Goal: Task Accomplishment & Management: Complete application form

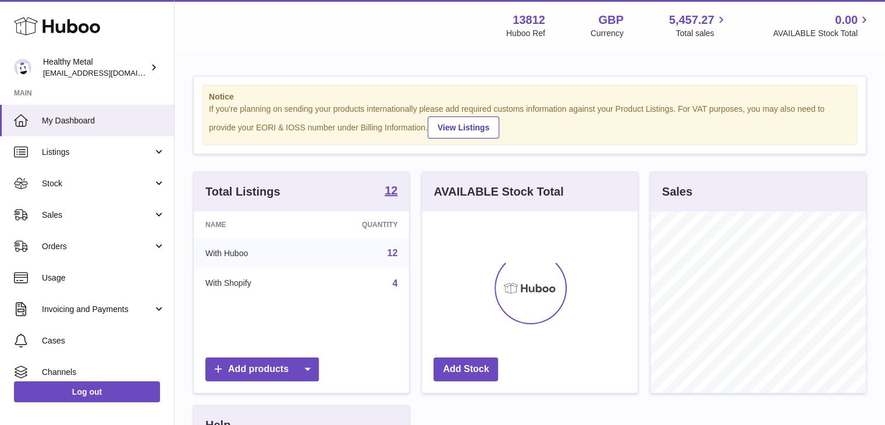
scroll to position [181, 216]
click at [123, 245] on span "Orders" at bounding box center [97, 246] width 111 height 11
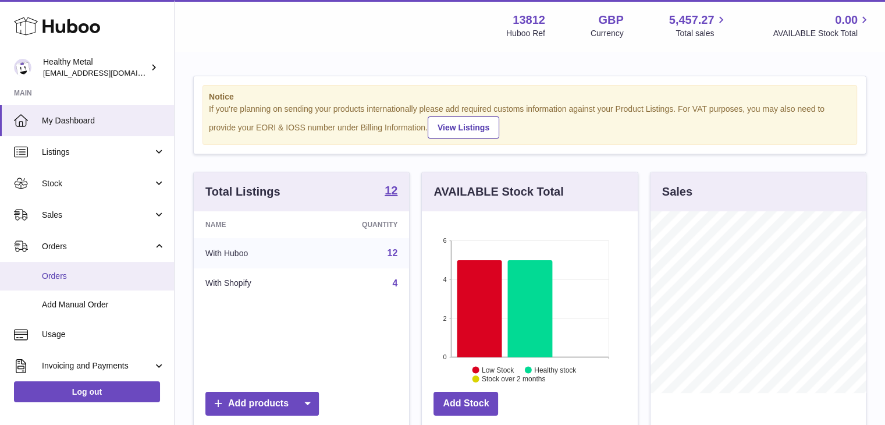
click at [140, 276] on span "Orders" at bounding box center [103, 275] width 123 height 11
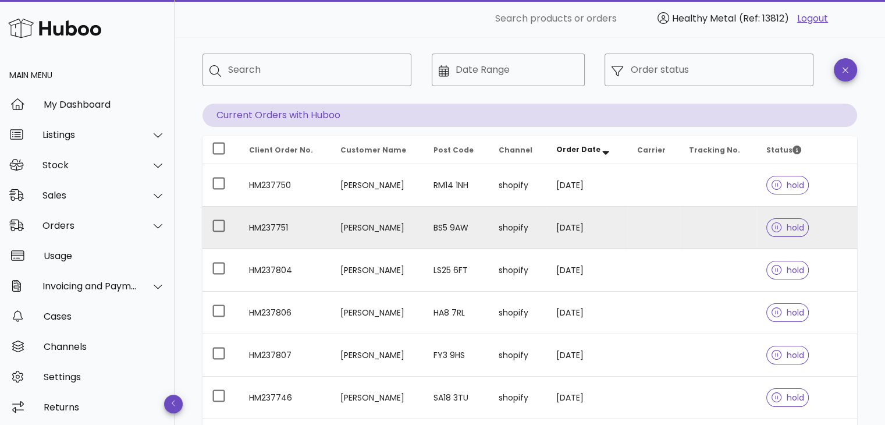
scroll to position [51, 0]
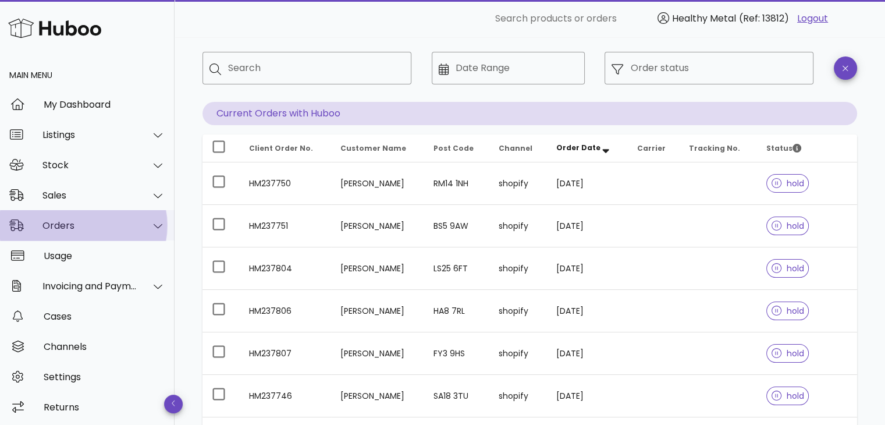
click at [112, 237] on div "Orders" at bounding box center [87, 225] width 174 height 30
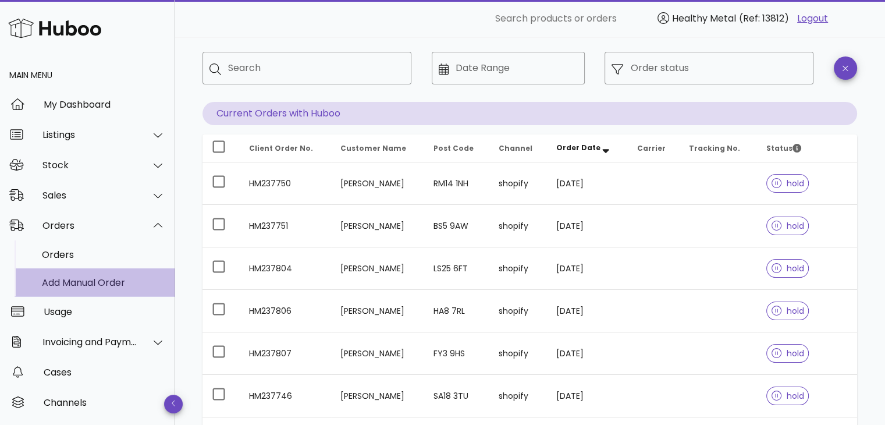
click at [99, 284] on div "Add Manual Order" at bounding box center [103, 282] width 123 height 11
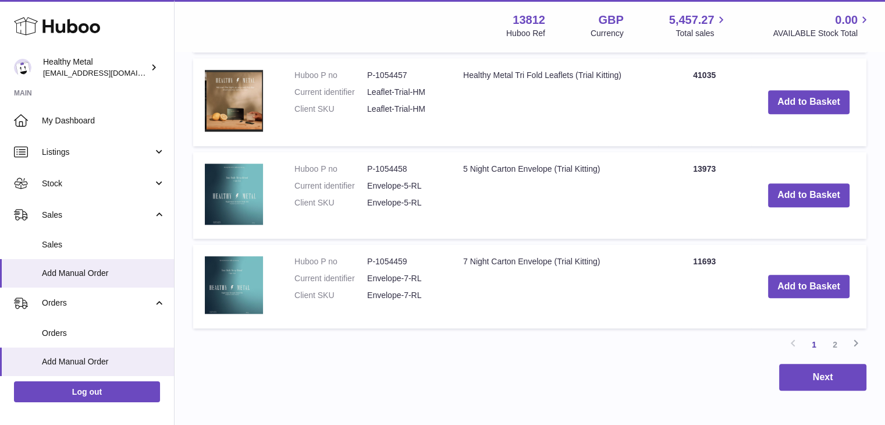
scroll to position [1104, 0]
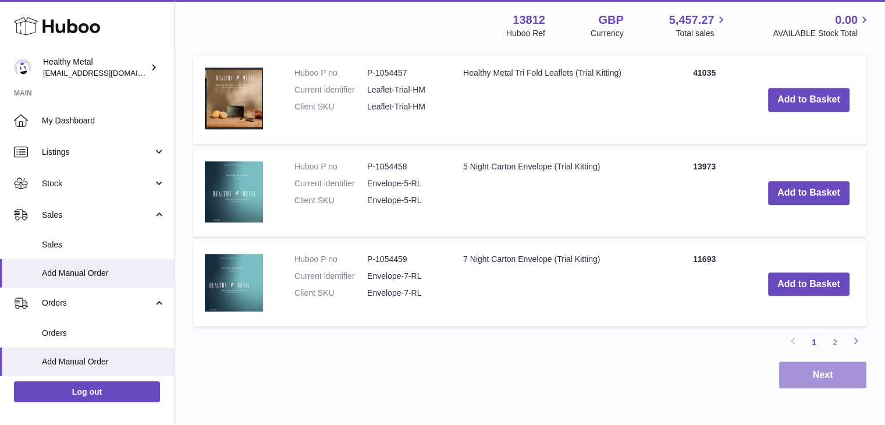
click at [801, 361] on button "Next" at bounding box center [822, 374] width 87 height 27
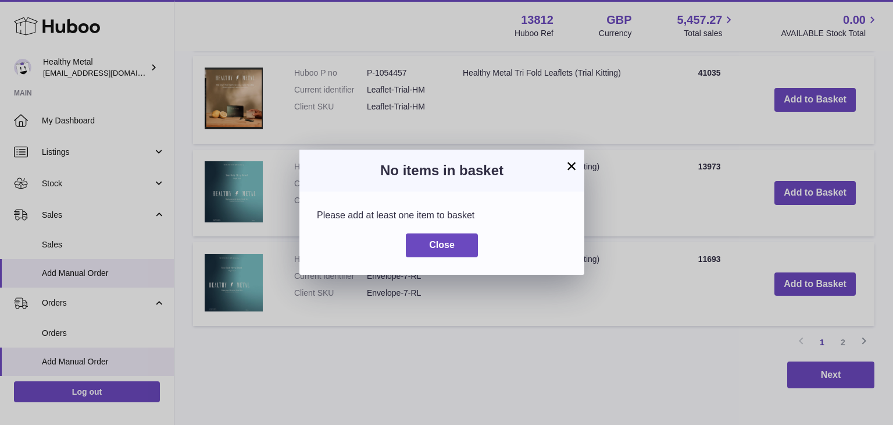
click at [573, 162] on button "×" at bounding box center [572, 166] width 14 height 14
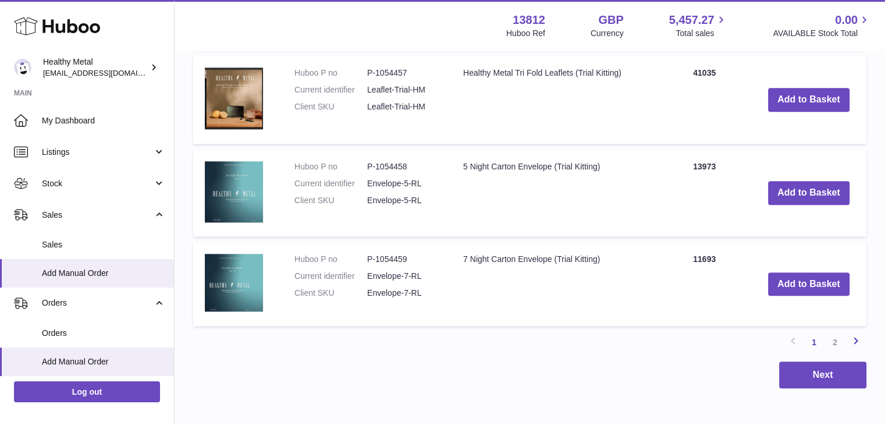
click at [854, 333] on icon at bounding box center [856, 340] width 14 height 15
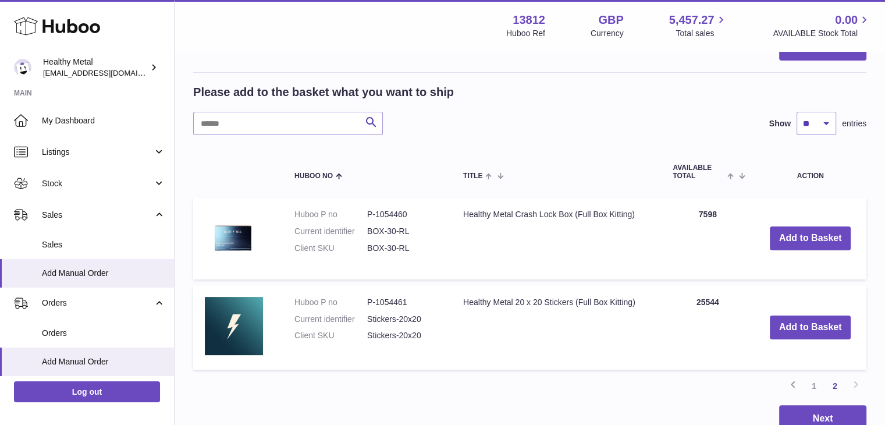
scroll to position [194, 0]
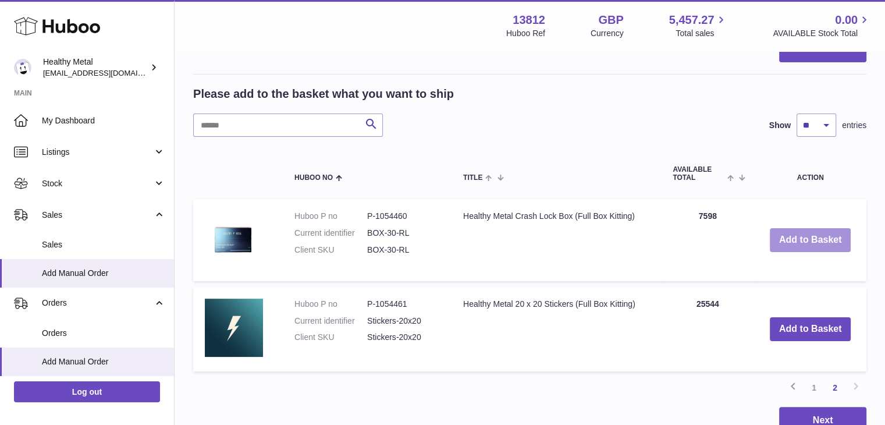
click at [806, 243] on button "Add to Basket" at bounding box center [809, 240] width 81 height 24
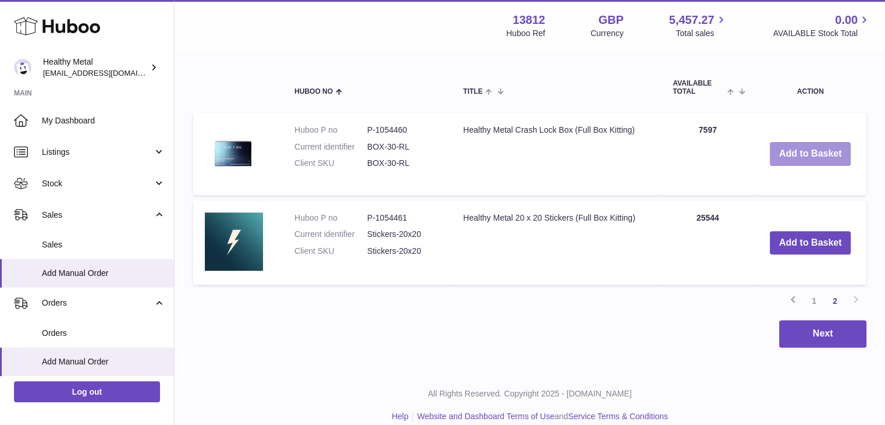
scroll to position [395, 0]
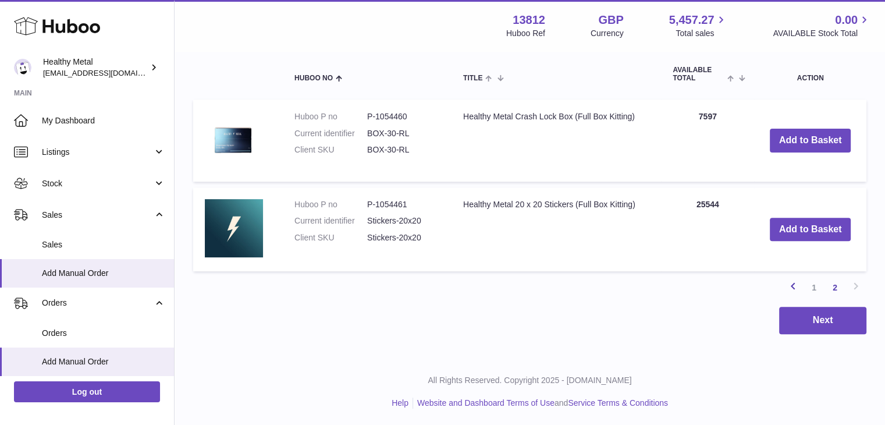
click at [791, 282] on icon at bounding box center [793, 286] width 14 height 15
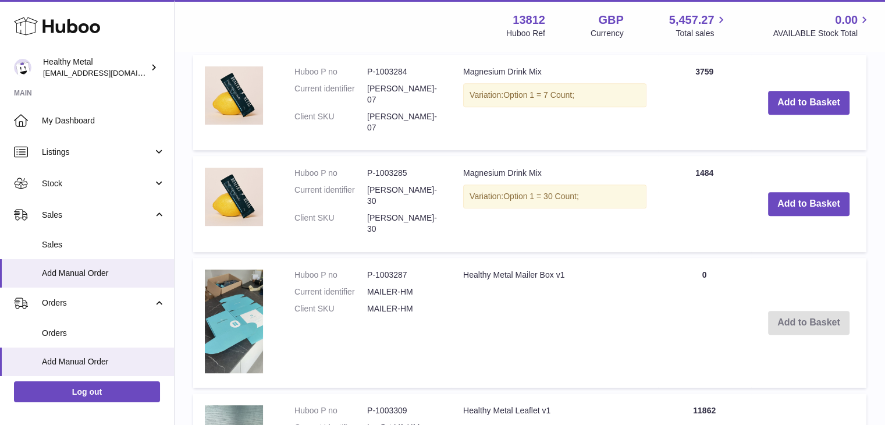
scroll to position [630, 0]
click at [809, 193] on button "Add to Basket" at bounding box center [808, 205] width 81 height 24
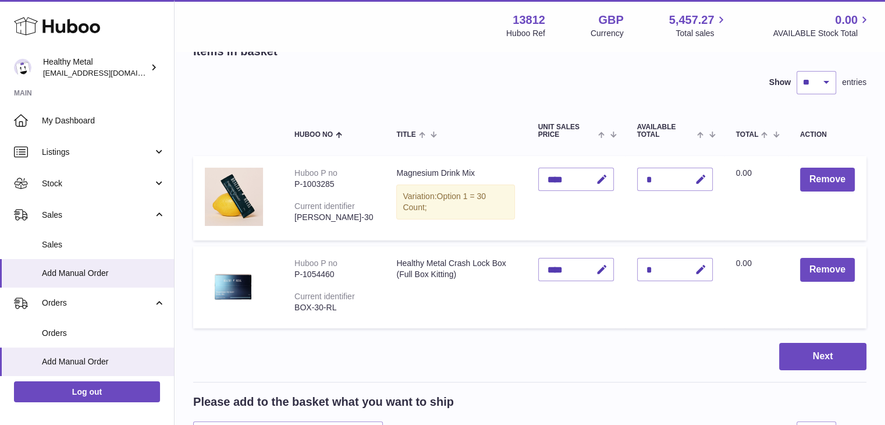
scroll to position [69, 0]
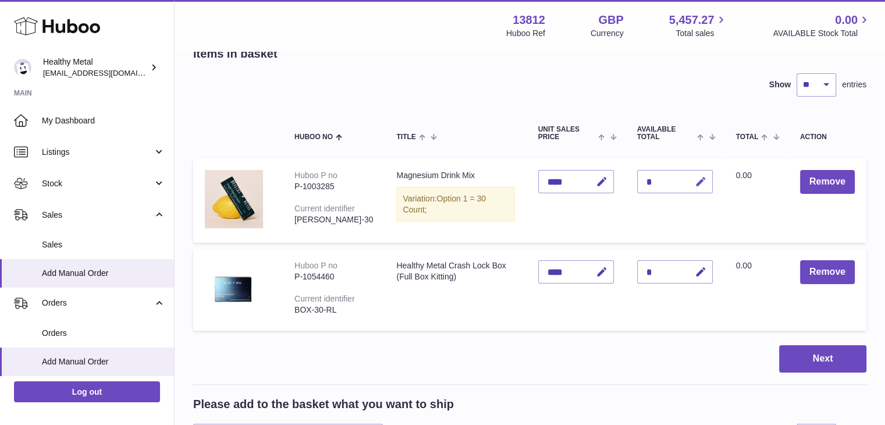
drag, startPoint x: 670, startPoint y: 180, endPoint x: 697, endPoint y: 183, distance: 27.5
click at [697, 183] on div "*" at bounding box center [675, 181] width 76 height 23
click at [697, 183] on icon "button" at bounding box center [700, 182] width 12 height 12
type input "***"
click at [698, 176] on icon "submit" at bounding box center [701, 181] width 10 height 10
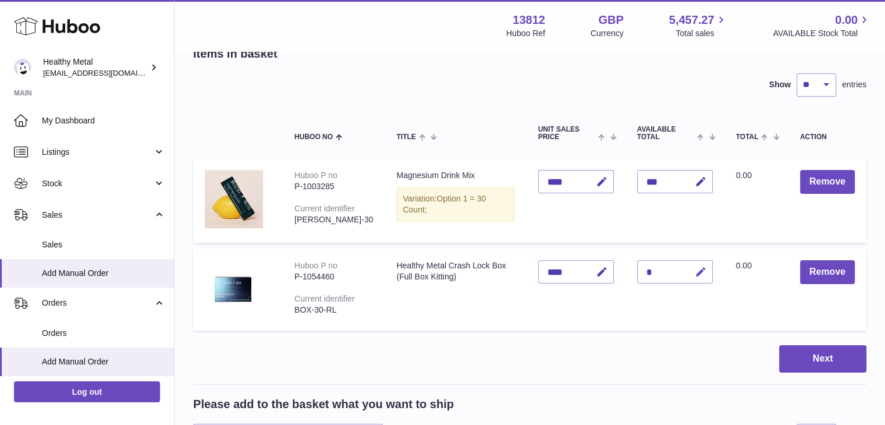
click at [703, 277] on icon "button" at bounding box center [700, 272] width 12 height 12
type input "***"
click at [705, 277] on button "submit" at bounding box center [699, 271] width 22 height 19
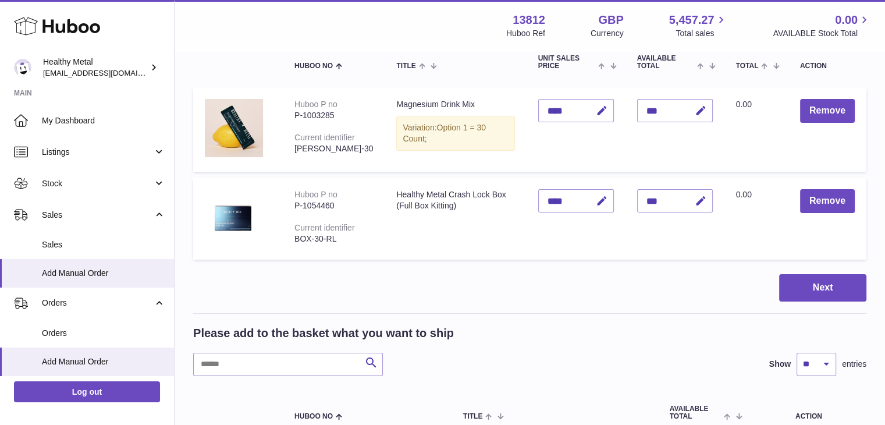
scroll to position [136, 0]
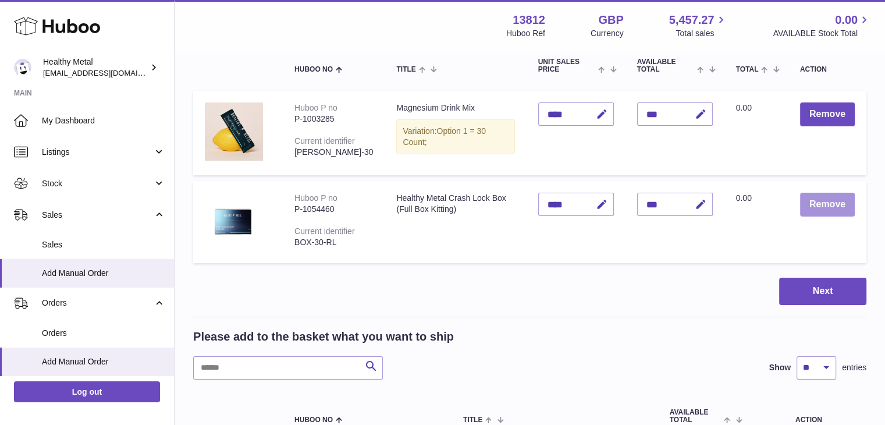
click at [829, 209] on button "Remove" at bounding box center [827, 205] width 55 height 24
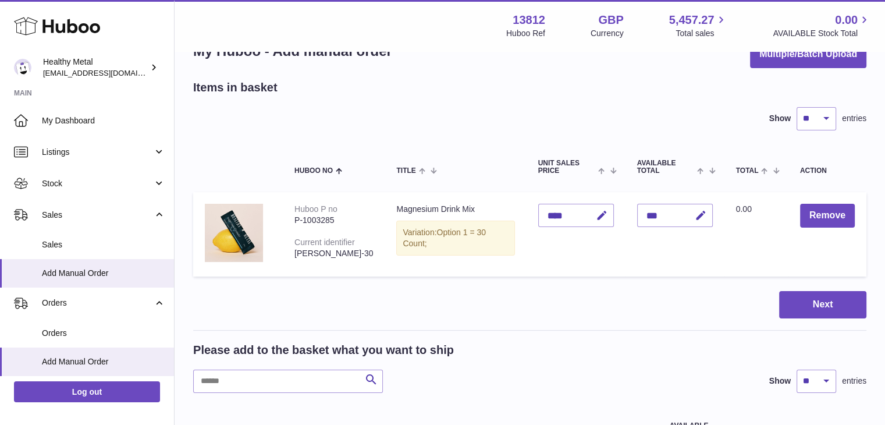
scroll to position [0, 0]
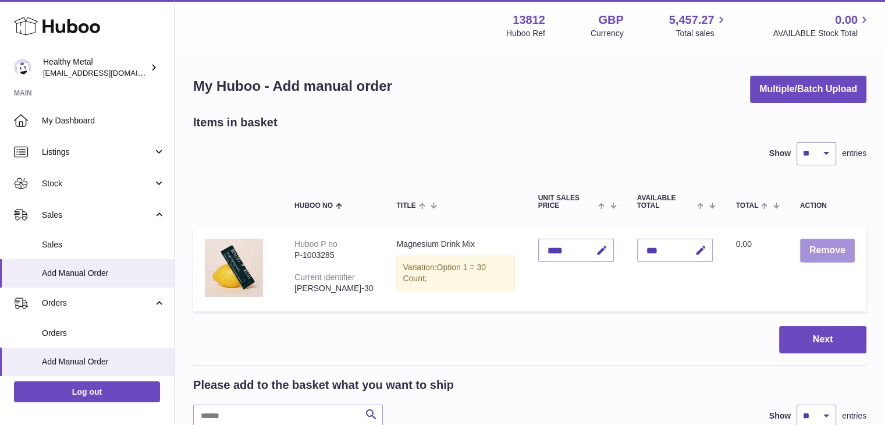
click at [828, 251] on button "Remove" at bounding box center [827, 250] width 55 height 24
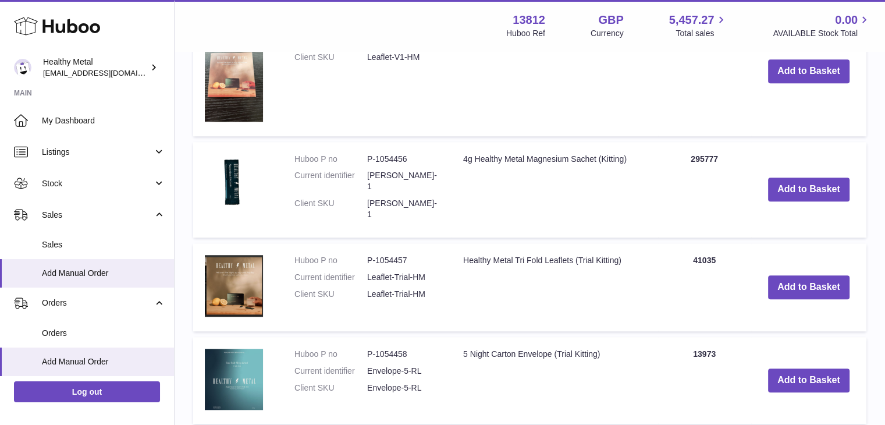
scroll to position [819, 0]
